Goal: Transaction & Acquisition: Obtain resource

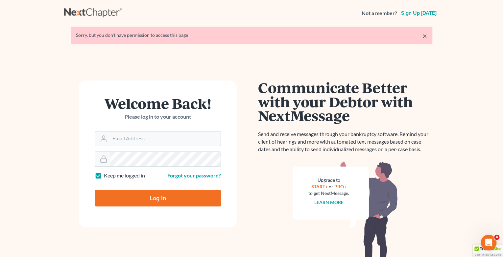
type input "[EMAIL_ADDRESS][DOMAIN_NAME]"
click at [141, 200] on input "Log In" at bounding box center [158, 198] width 126 height 16
type input "Thinking..."
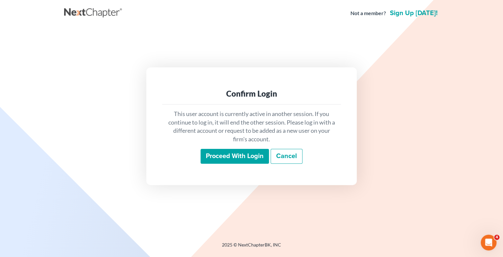
click at [215, 155] on input "Proceed with login" at bounding box center [234, 156] width 68 height 15
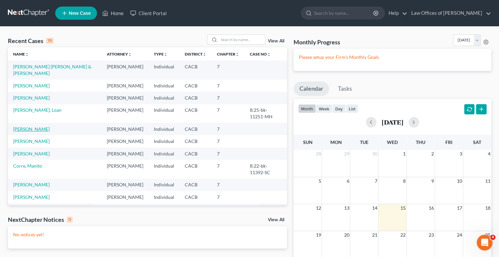
click at [23, 132] on link "Lu, Philip" at bounding box center [31, 129] width 36 height 6
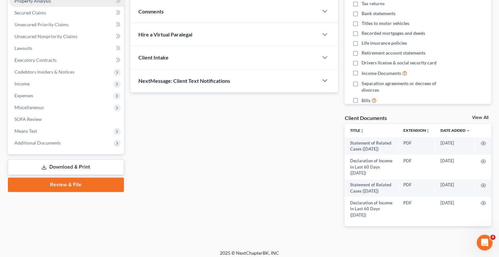
scroll to position [137, 0]
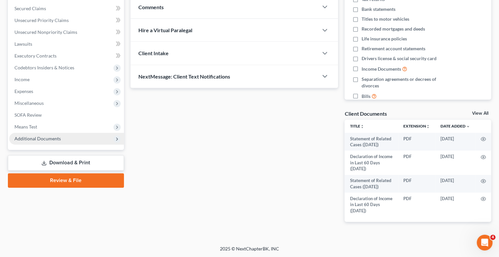
click at [110, 140] on span "Additional Documents" at bounding box center [66, 139] width 115 height 12
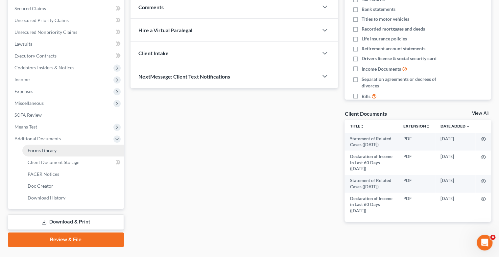
click at [67, 152] on link "Forms Library" at bounding box center [73, 151] width 102 height 12
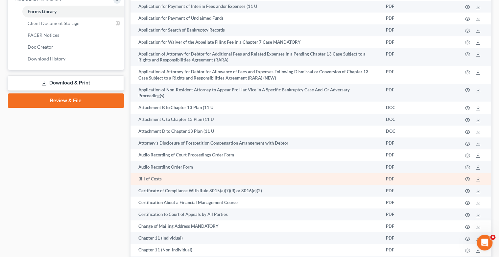
scroll to position [289, 0]
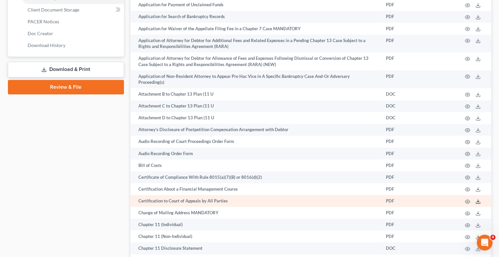
click at [476, 202] on icon at bounding box center [478, 202] width 4 height 1
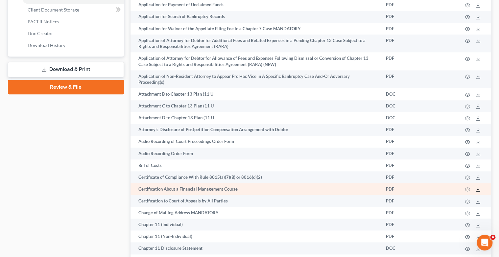
click at [476, 187] on icon at bounding box center [477, 189] width 5 height 5
